Goal: Information Seeking & Learning: Learn about a topic

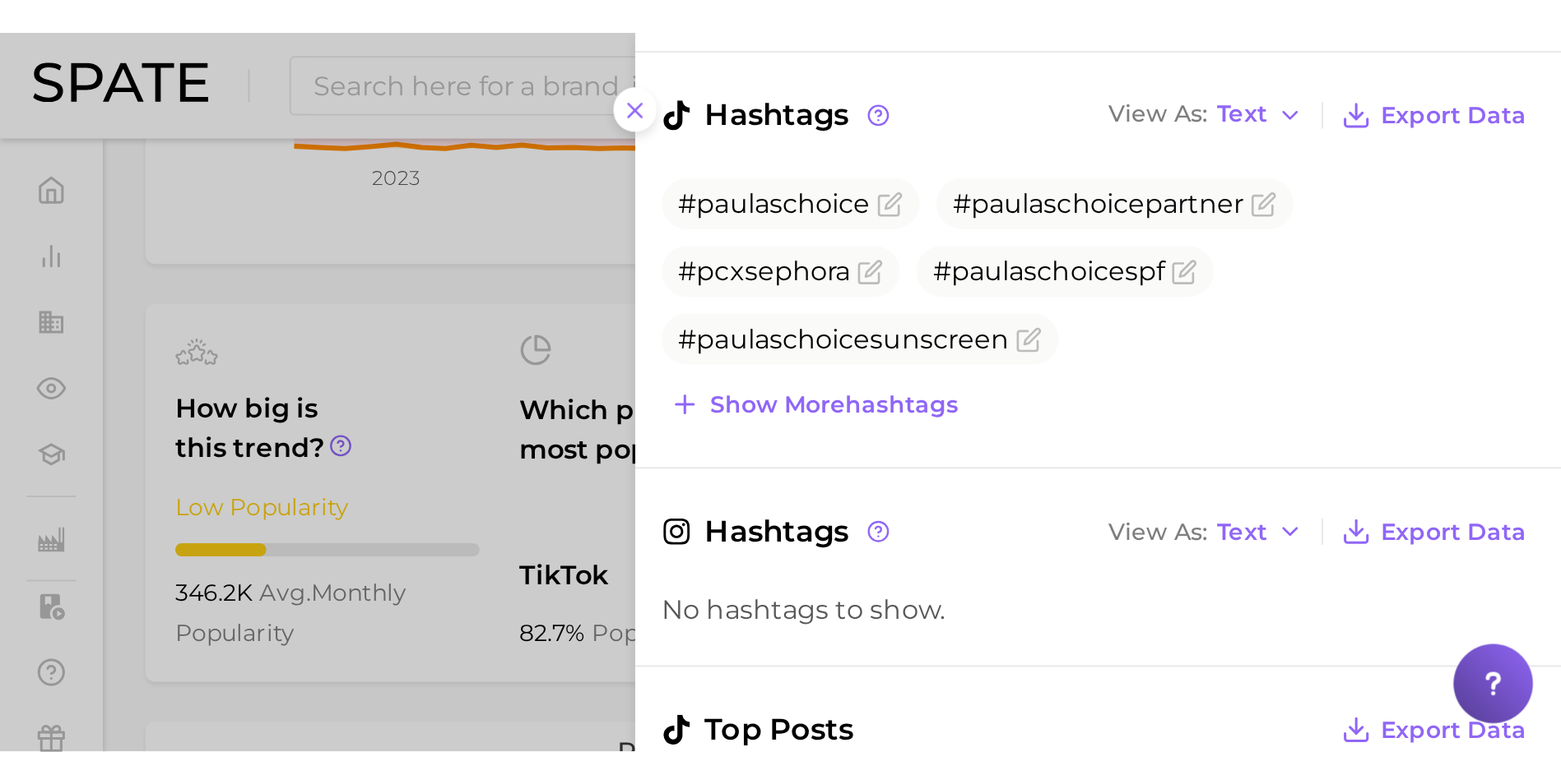
scroll to position [247, 0]
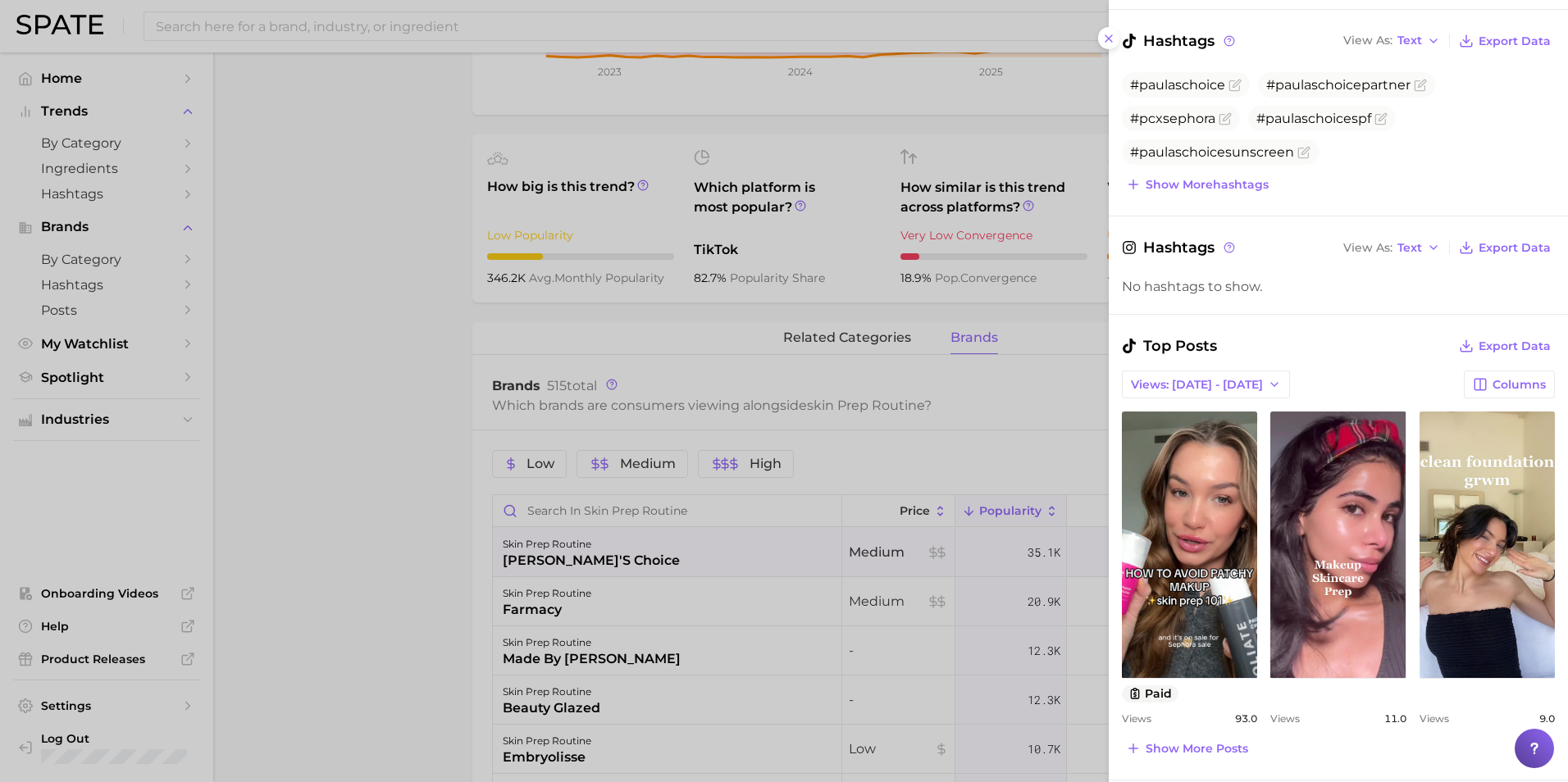
click at [366, 125] on div at bounding box center [784, 391] width 1568 height 782
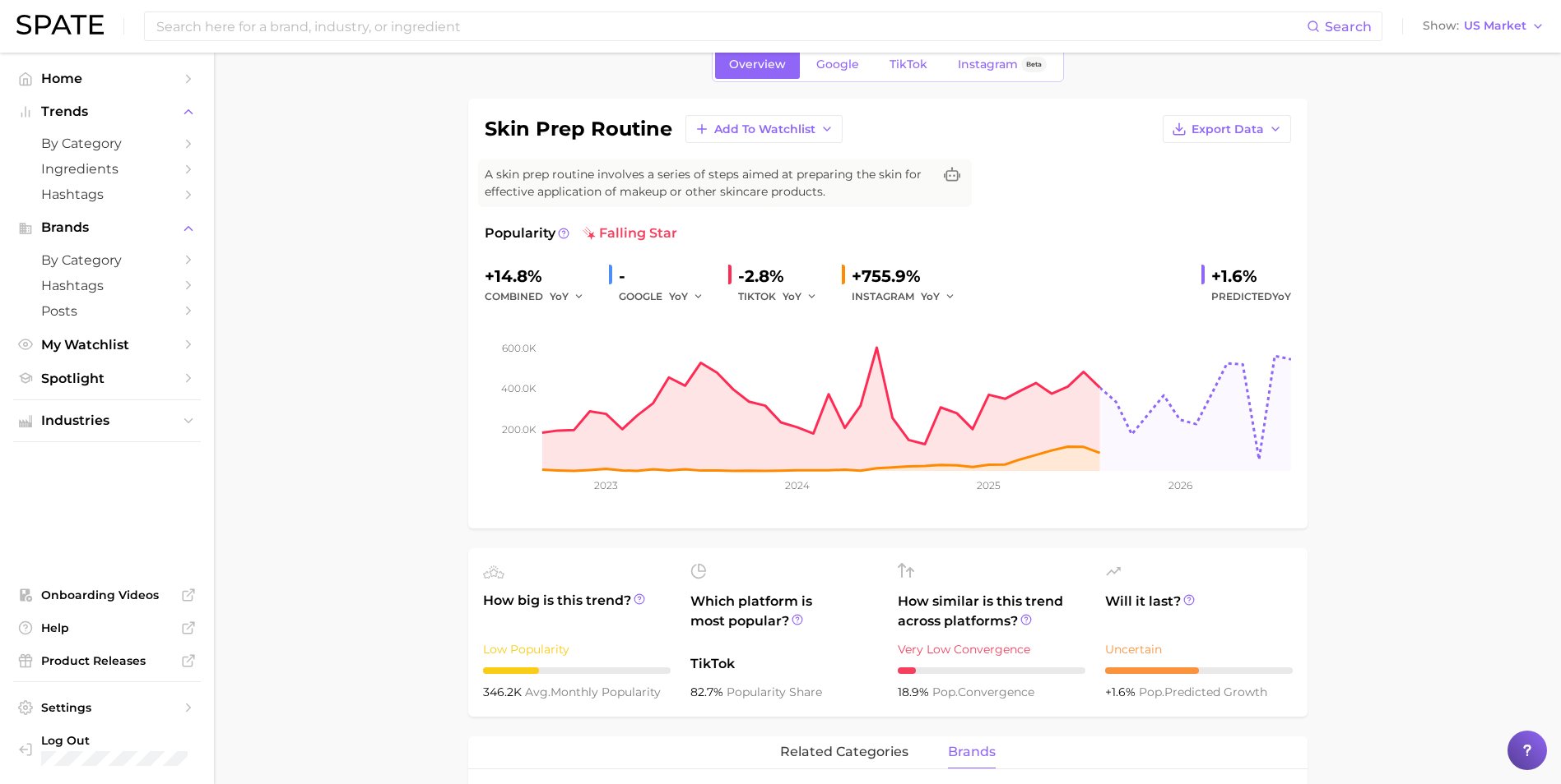
scroll to position [0, 0]
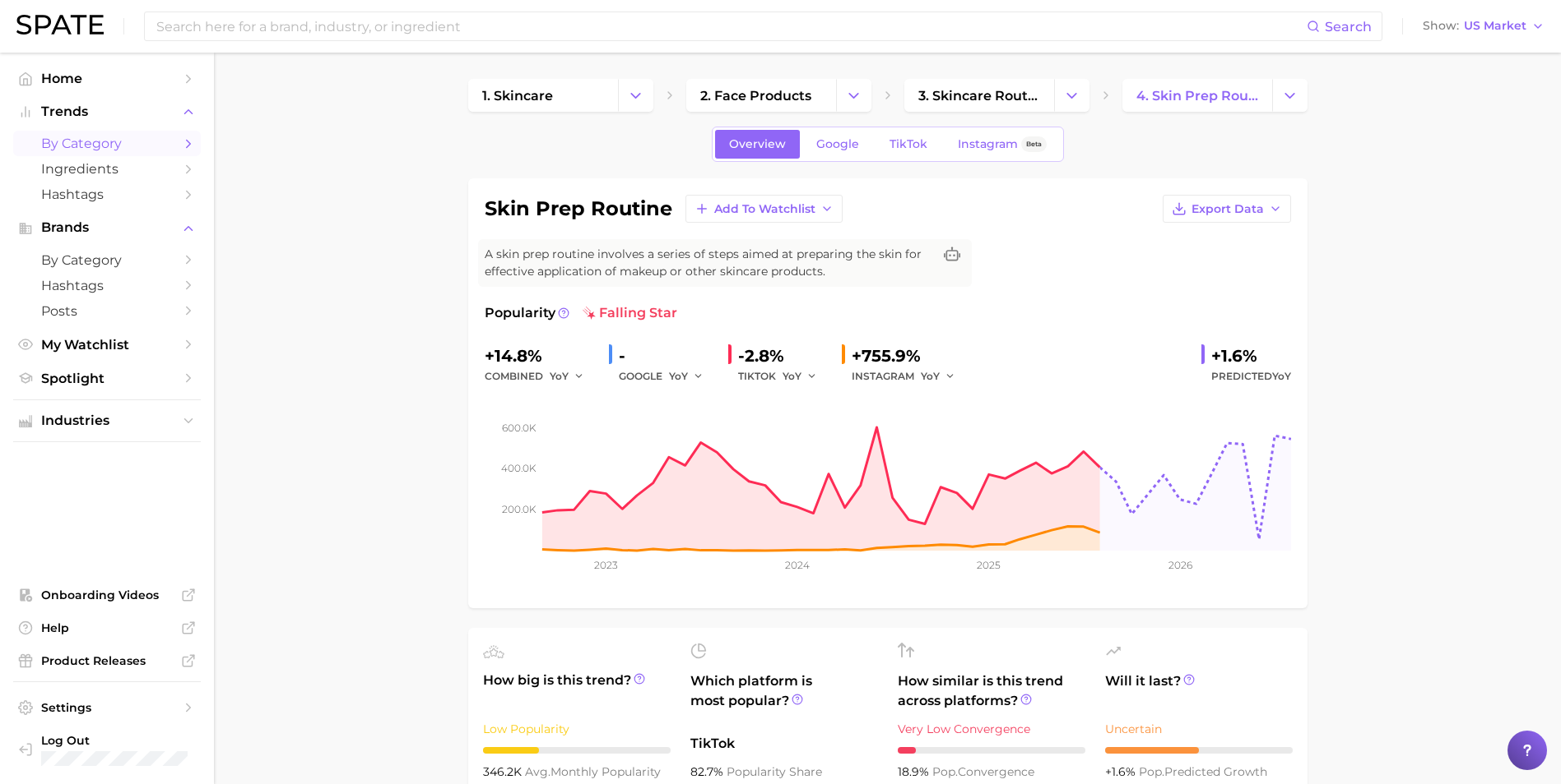
click at [135, 142] on span "by Category" at bounding box center [107, 143] width 131 height 16
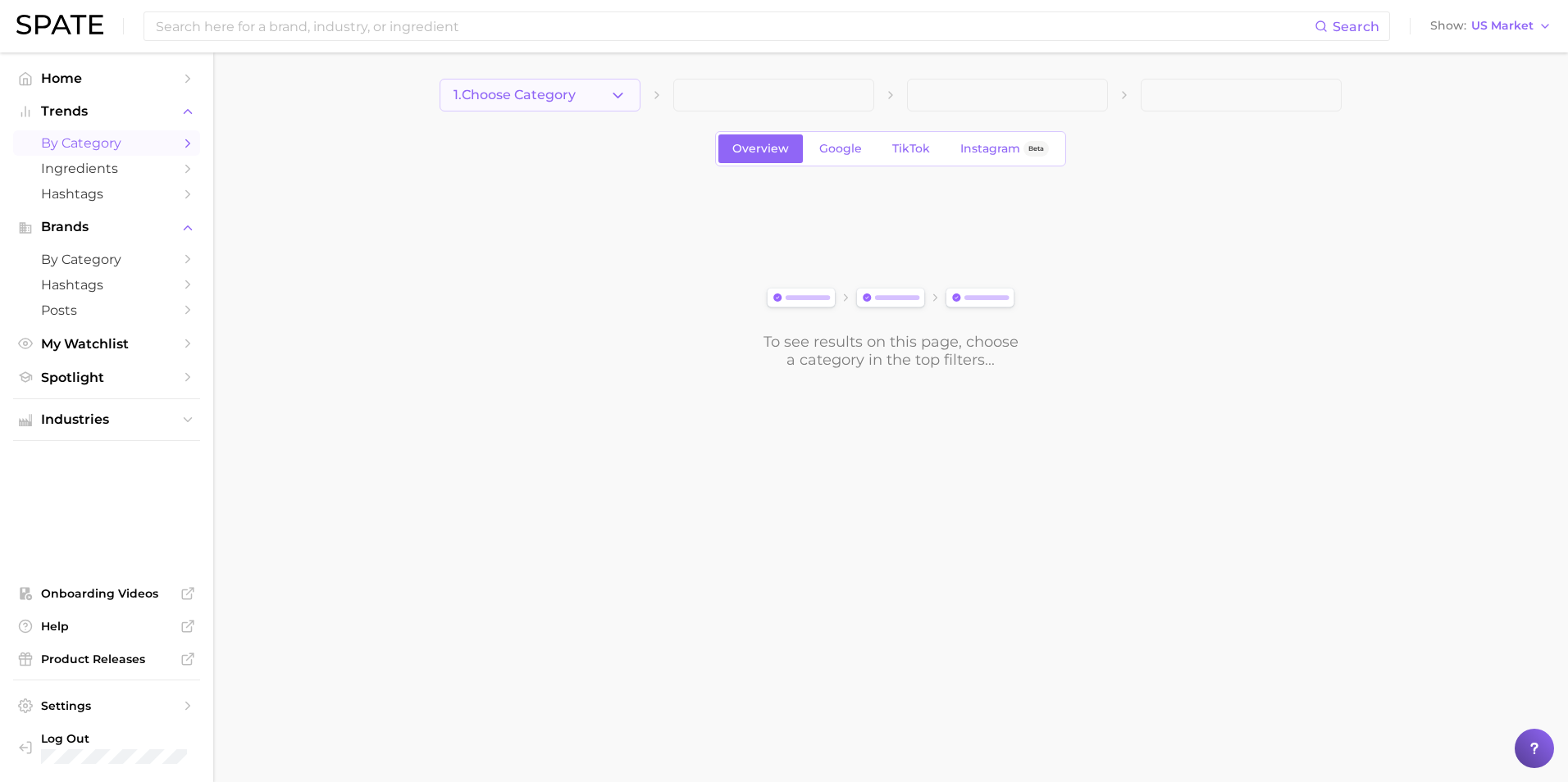
click at [547, 99] on span "1. Choose Category" at bounding box center [514, 94] width 122 height 15
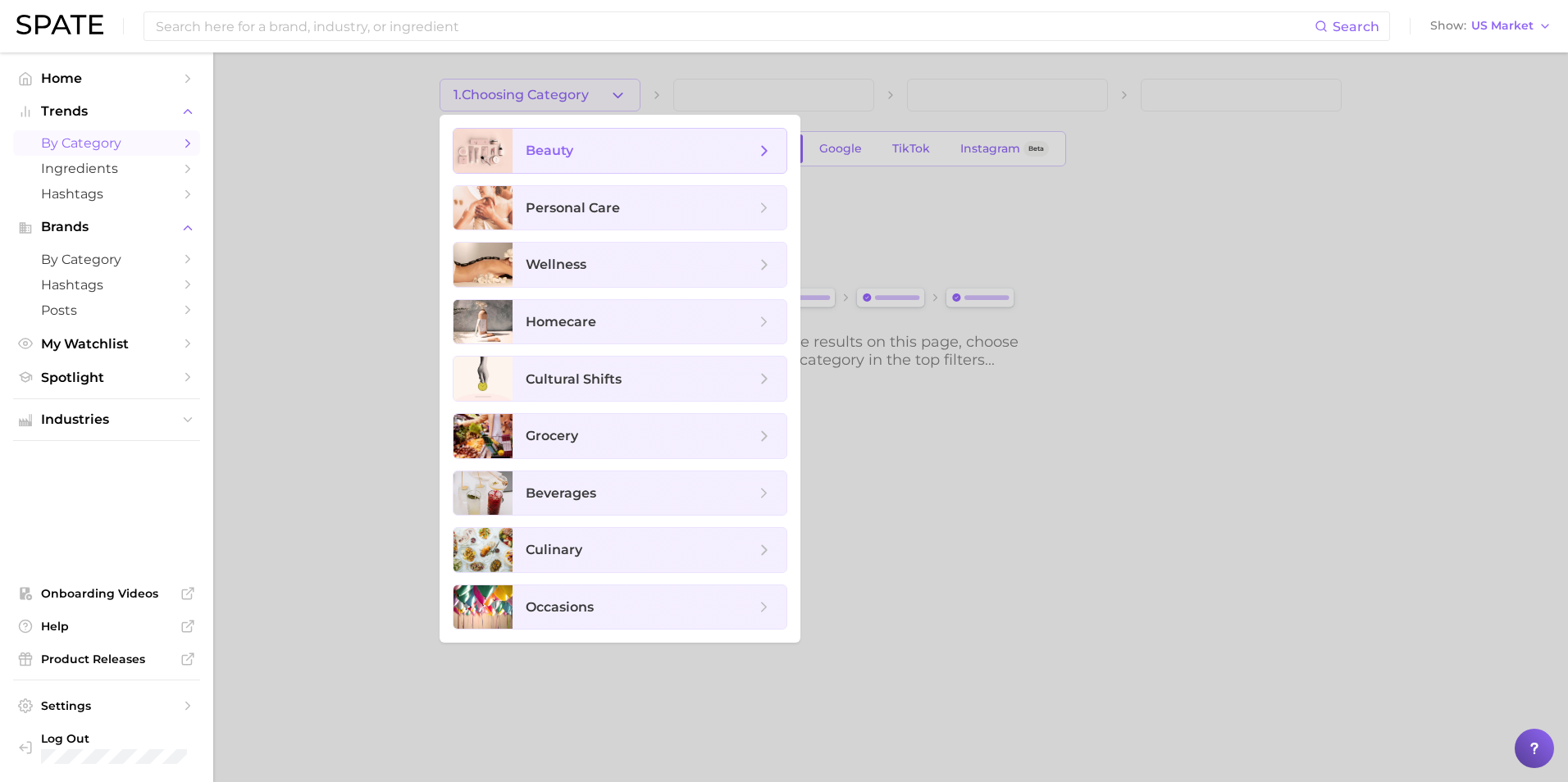
click at [661, 144] on span "beauty" at bounding box center [640, 151] width 229 height 18
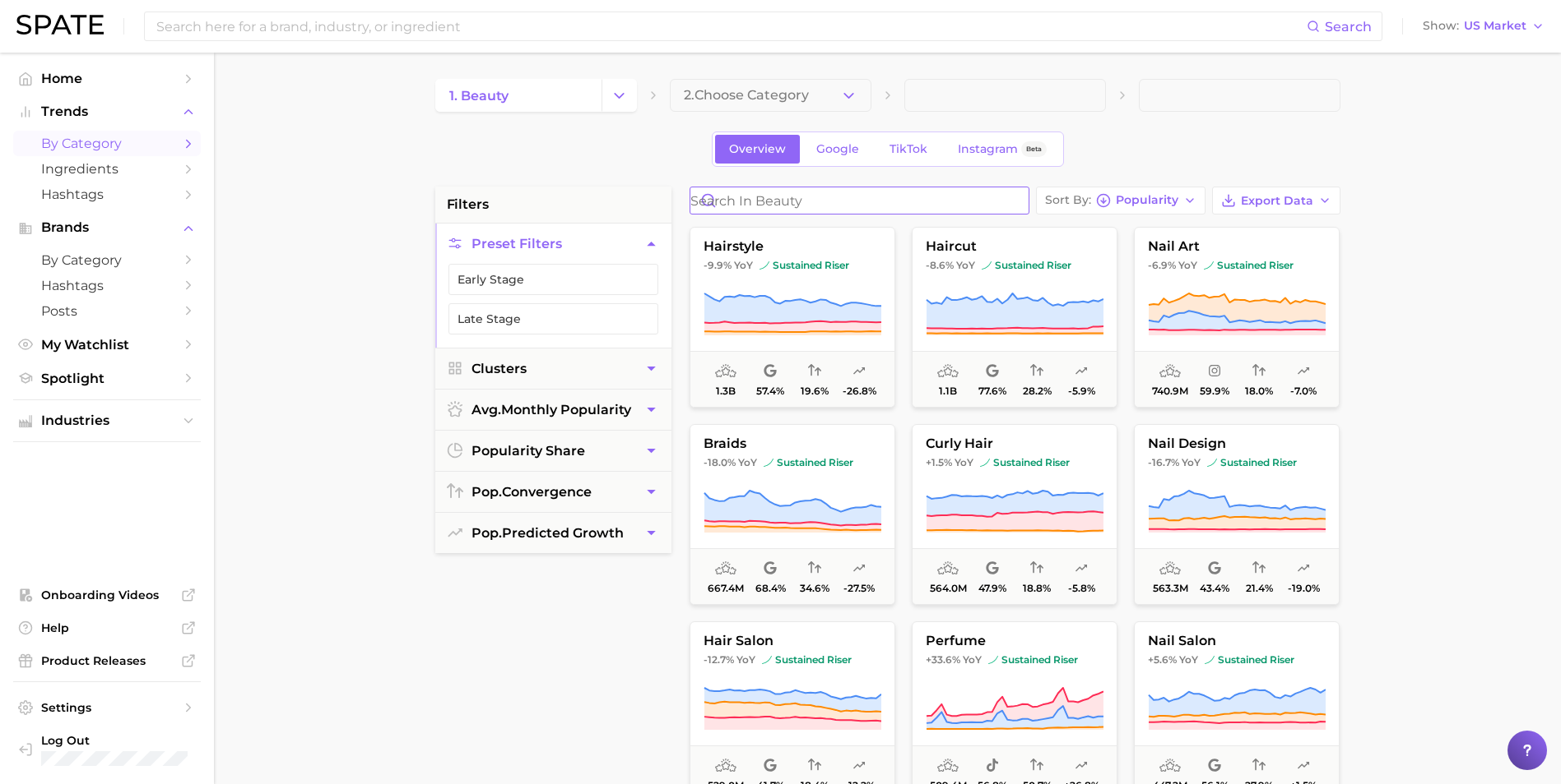
drag, startPoint x: 784, startPoint y: 194, endPoint x: 785, endPoint y: 204, distance: 10.0
click at [785, 203] on input "Search in beauty" at bounding box center [859, 200] width 338 height 26
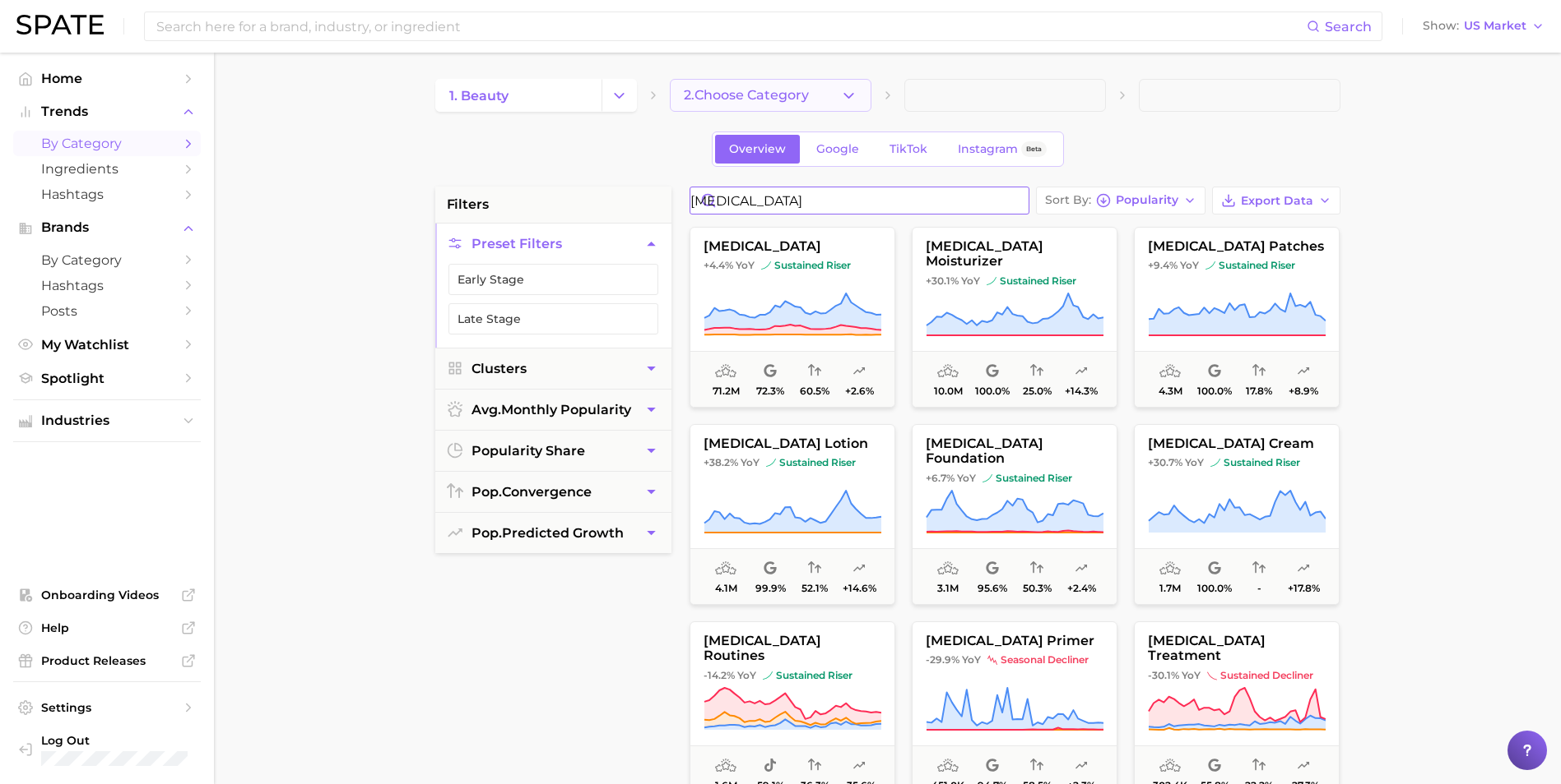
type input "[MEDICAL_DATA]"
click at [820, 97] on button "2. Choose Category" at bounding box center [771, 95] width 201 height 33
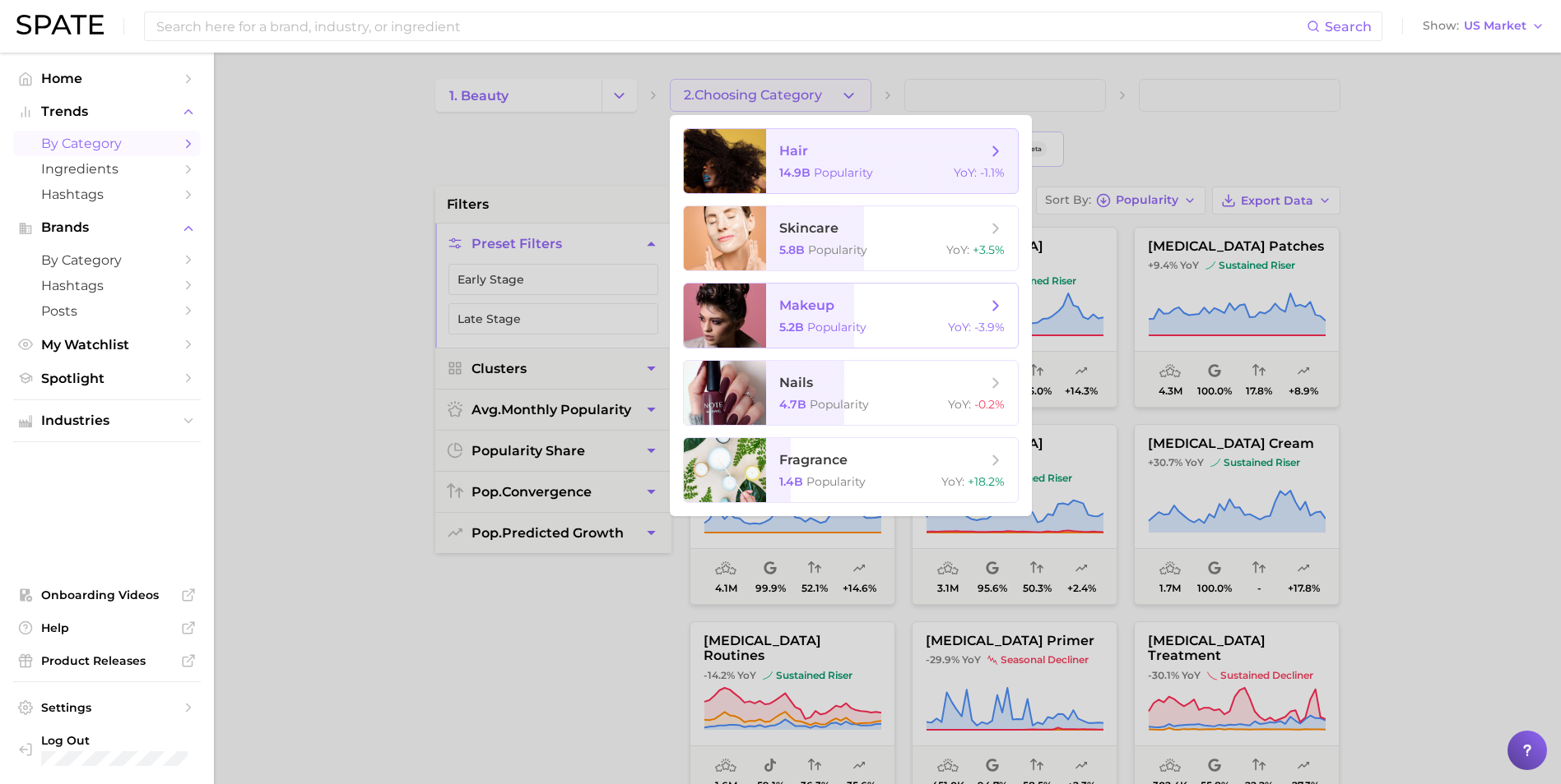
click at [841, 324] on span "Popularity" at bounding box center [837, 326] width 60 height 15
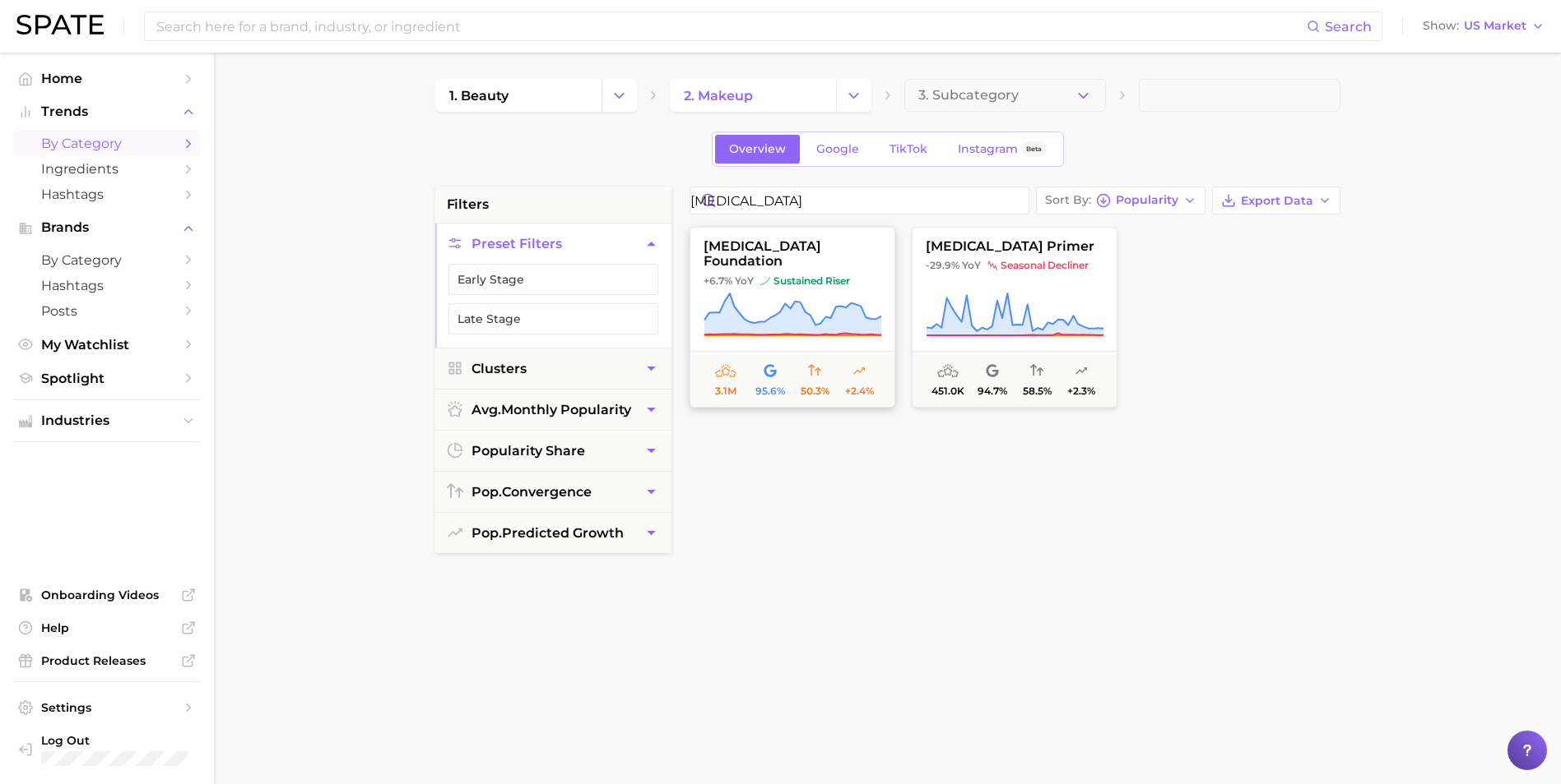
click at [774, 286] on button "[MEDICAL_DATA] foundation +6.7% YoY sustained riser 3.1m 95.6% 50.3% +2.4%" at bounding box center [792, 317] width 206 height 181
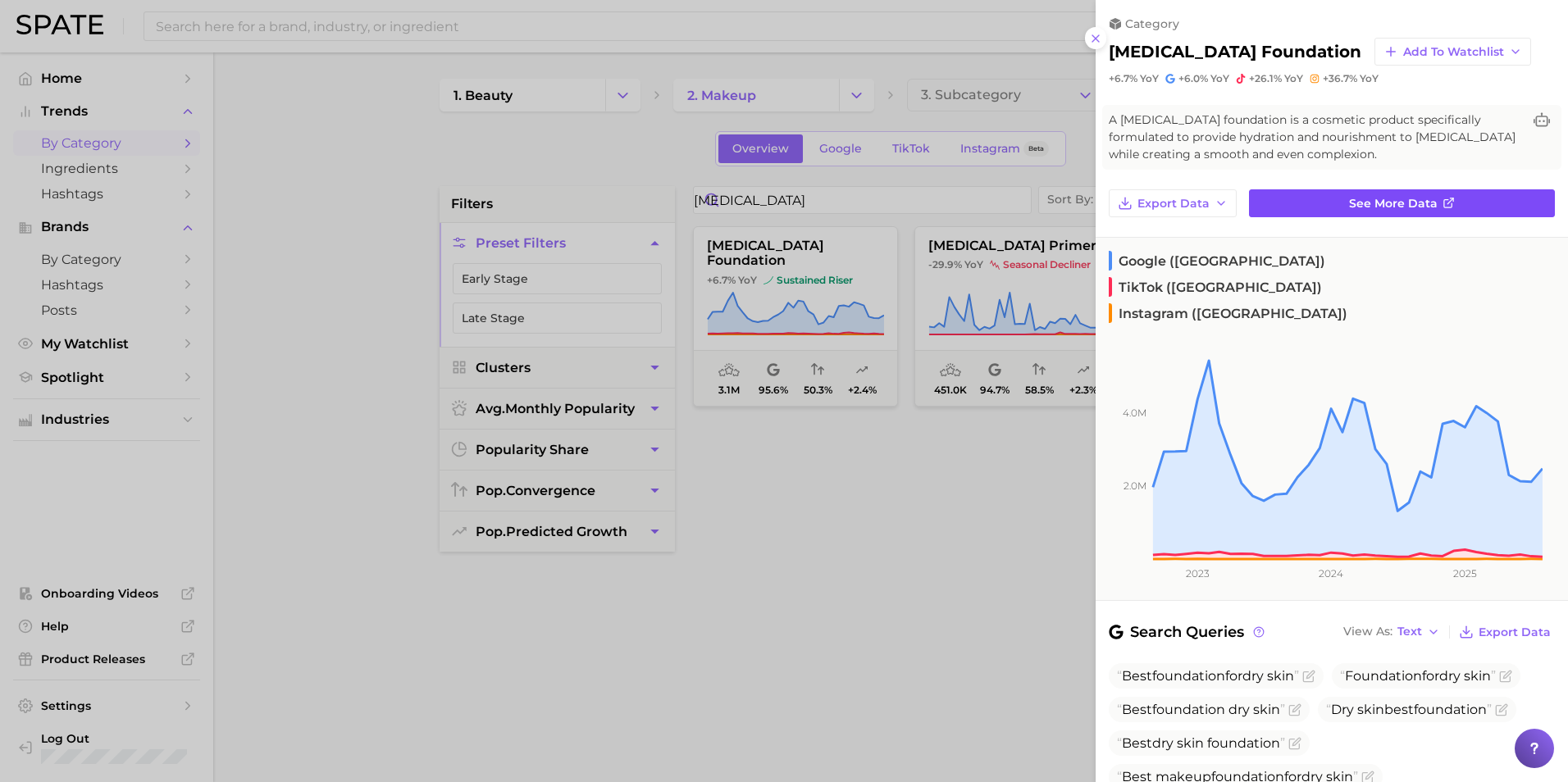
click at [1042, 201] on span "See more data" at bounding box center [1392, 203] width 88 height 14
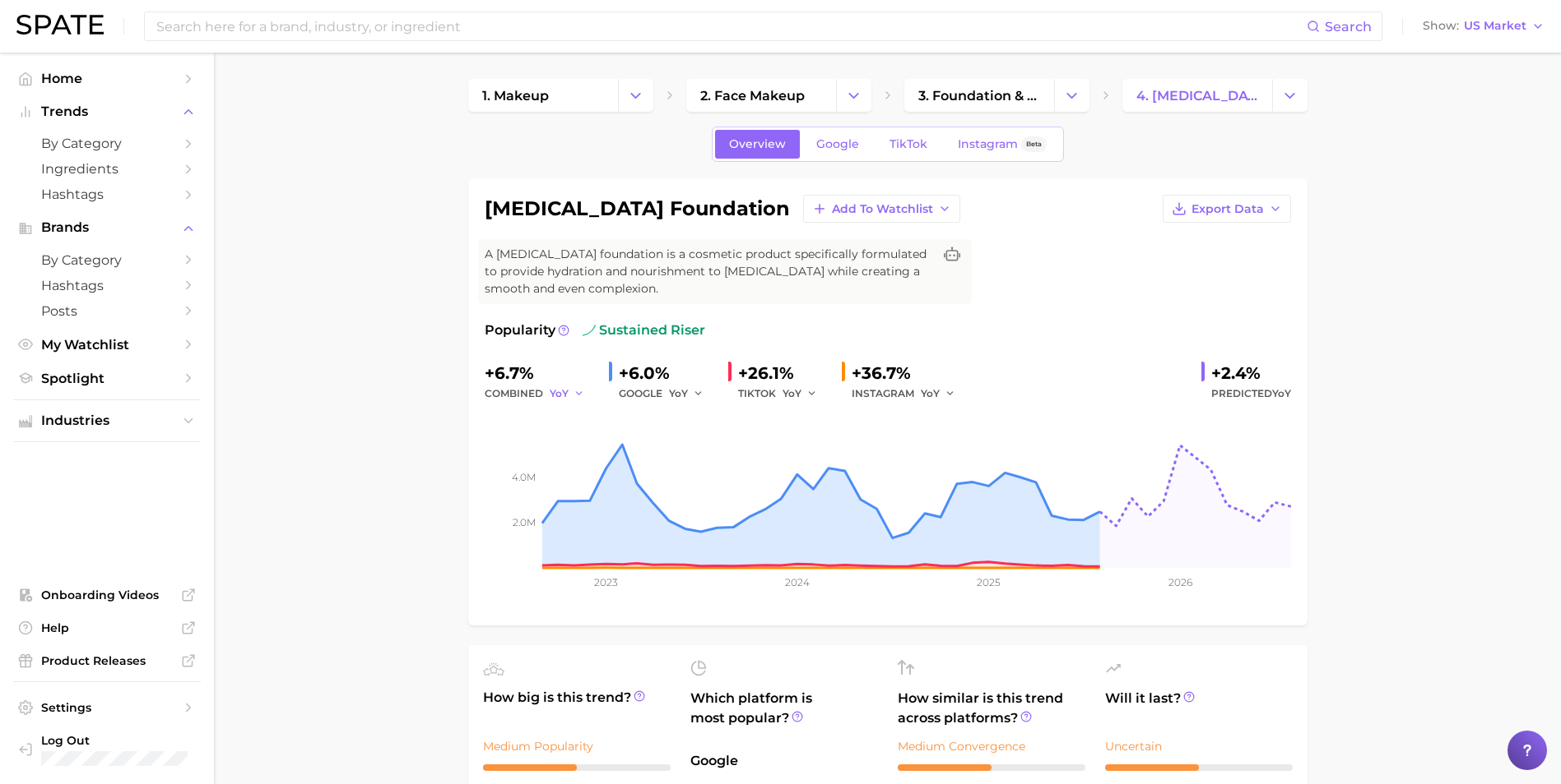
click at [571, 391] on button "YoY" at bounding box center [567, 394] width 36 height 20
click at [571, 477] on span "MoM" at bounding box center [571, 479] width 29 height 14
click at [558, 389] on span "MoM" at bounding box center [561, 393] width 25 height 14
click at [587, 456] on button "QoQ" at bounding box center [640, 450] width 181 height 30
click at [568, 386] on button "QoQ" at bounding box center [569, 394] width 40 height 20
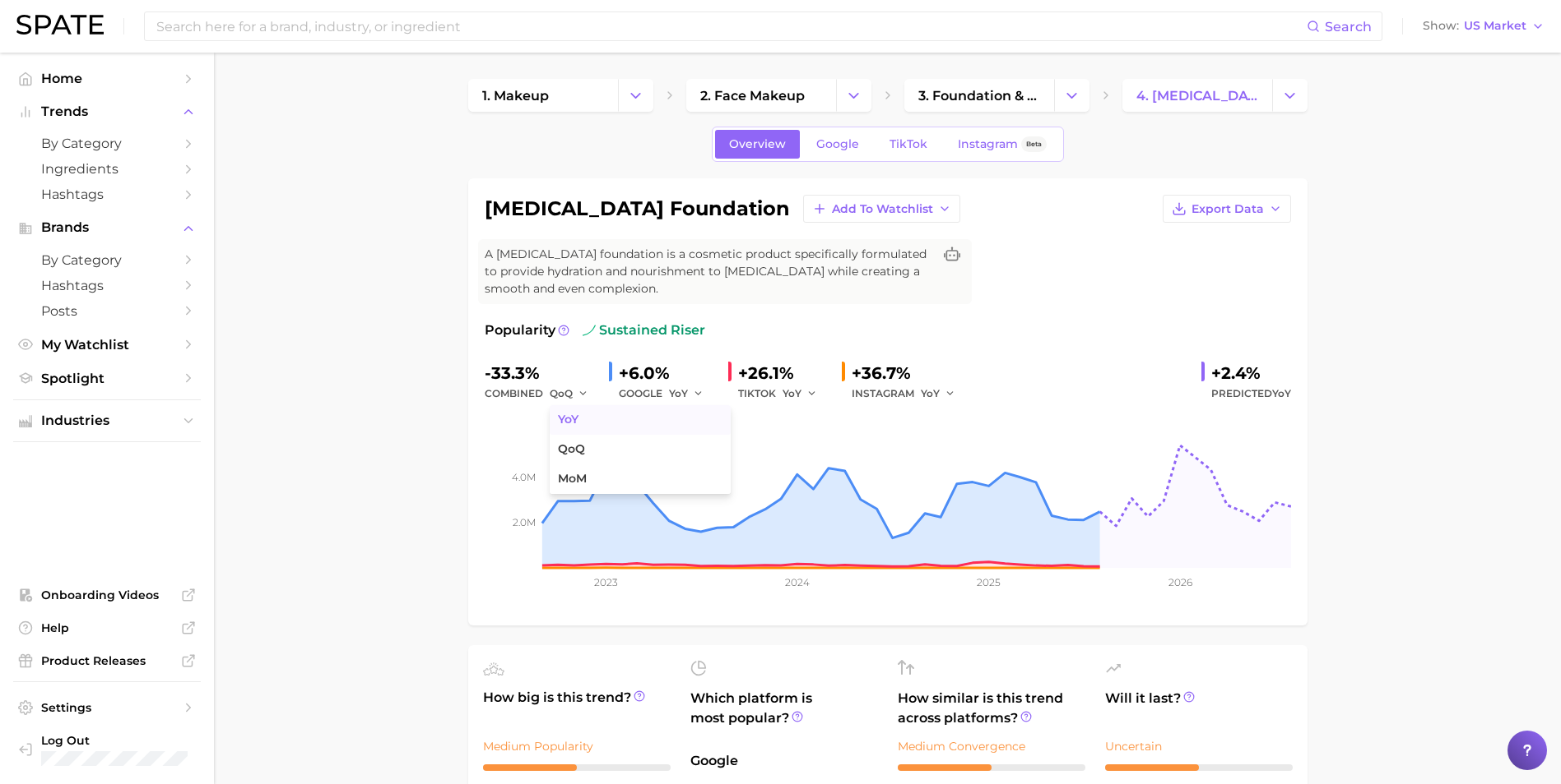
click at [579, 430] on button "YoY" at bounding box center [640, 420] width 181 height 30
